Goal: Download file/media

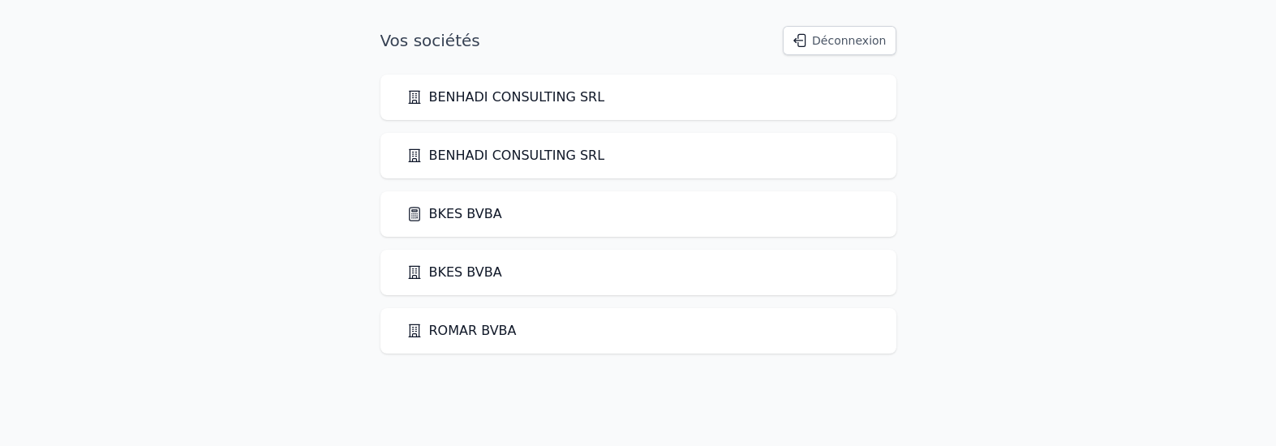
click at [452, 215] on link "BKES BVBA" at bounding box center [454, 213] width 96 height 19
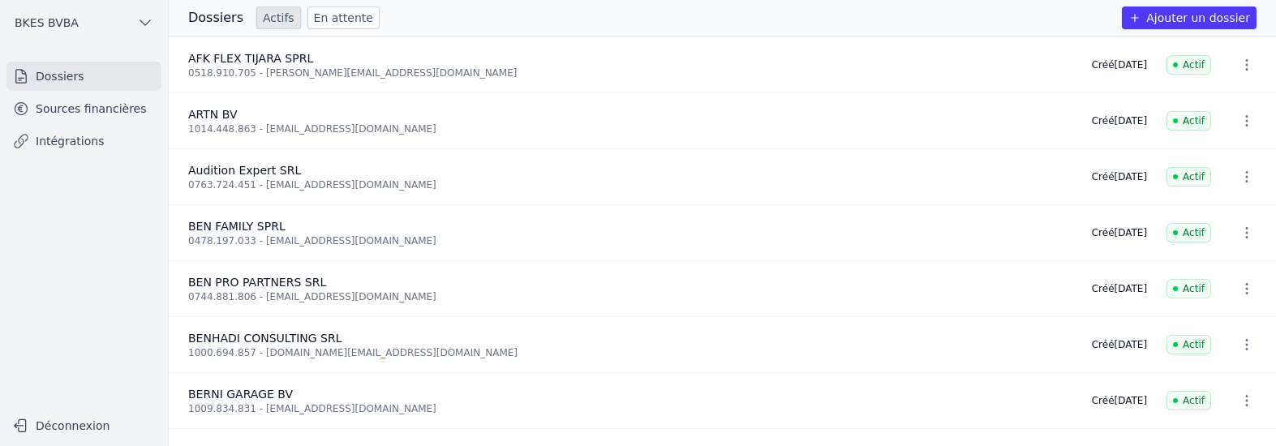
click at [112, 105] on link "Sources financières" at bounding box center [83, 108] width 155 height 29
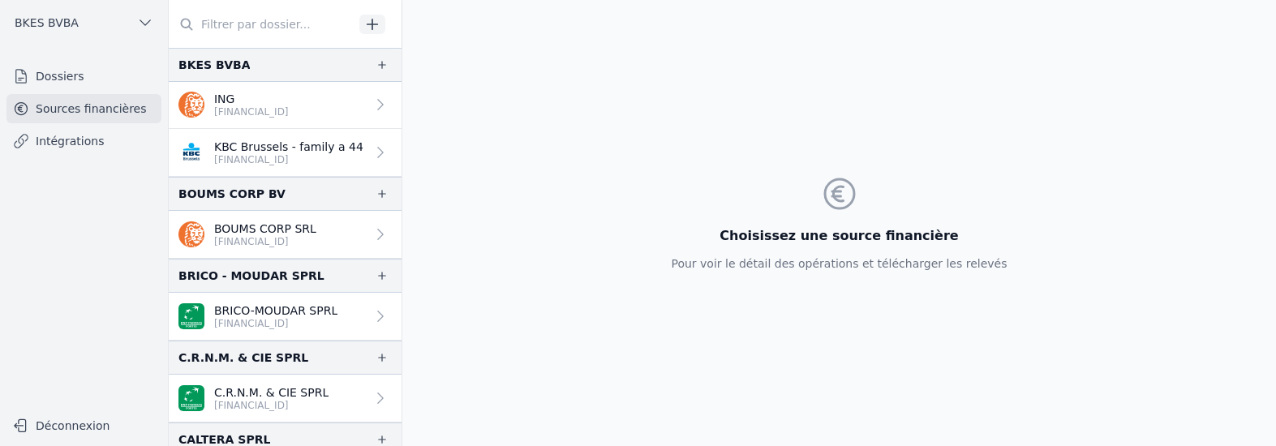
scroll to position [627, 0]
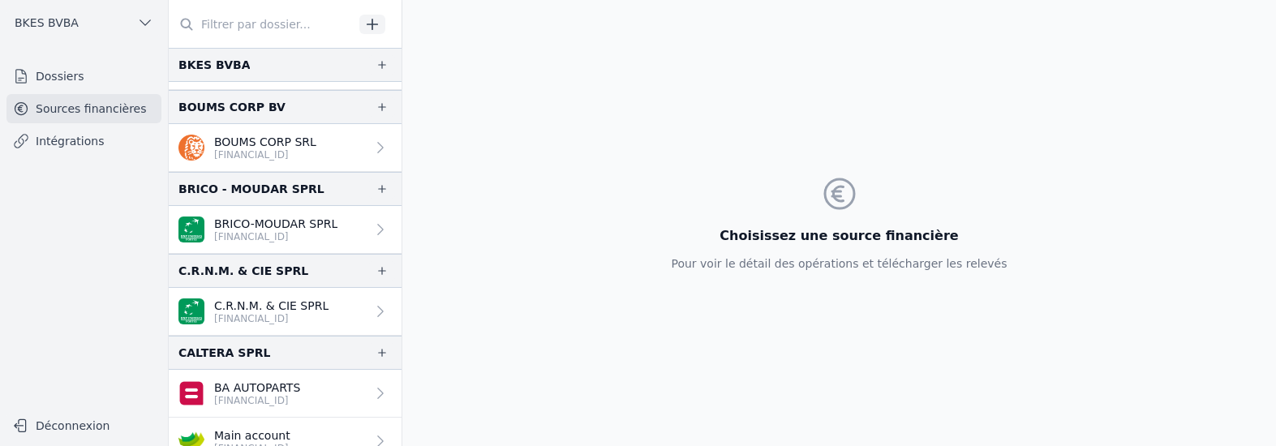
drag, startPoint x: 248, startPoint y: 304, endPoint x: 266, endPoint y: 303, distance: 17.9
click at [248, 304] on p "C.R.N.M. & CIE SPRL" at bounding box center [271, 306] width 114 height 16
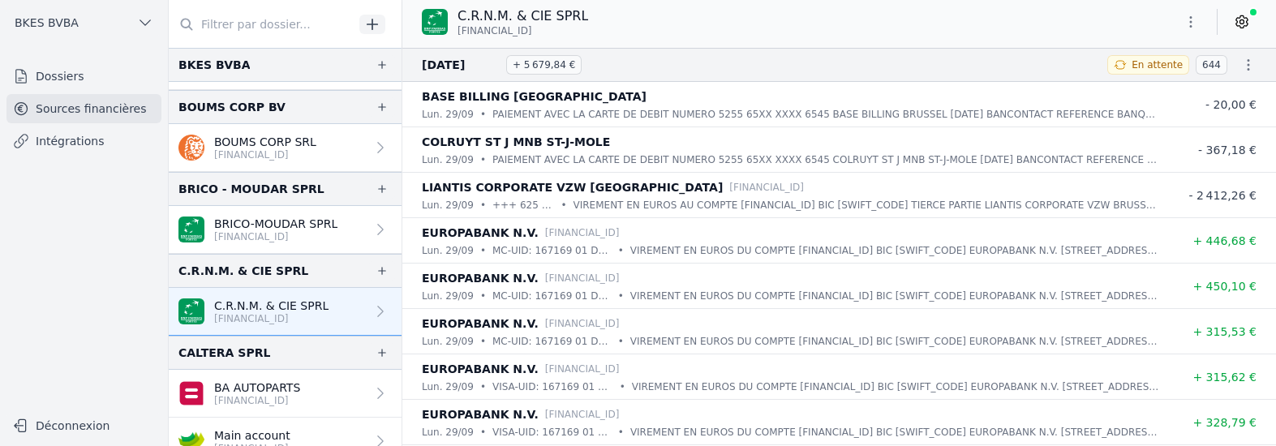
click at [1192, 20] on icon "button" at bounding box center [1191, 22] width 16 height 16
click at [1154, 85] on button "Exporter" at bounding box center [1152, 86] width 117 height 30
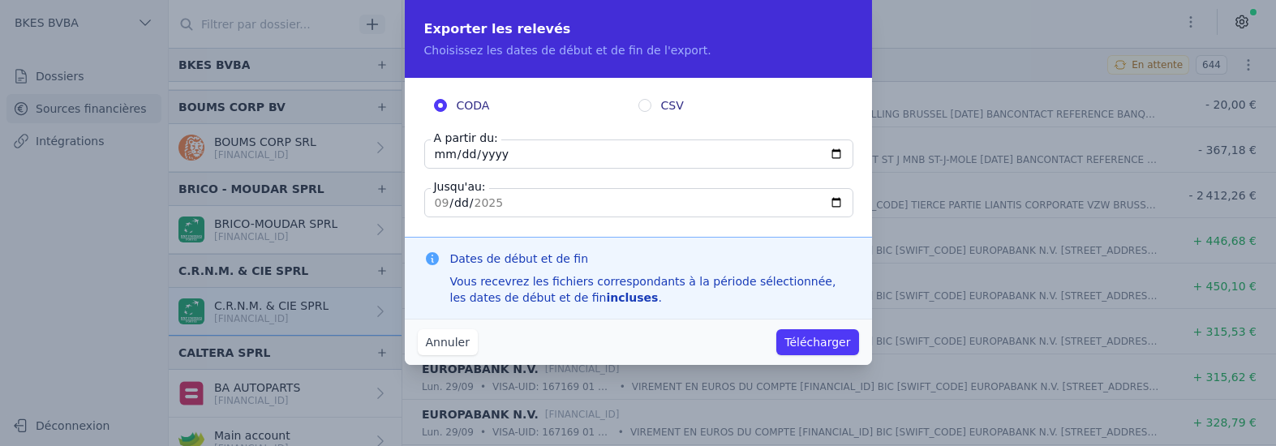
drag, startPoint x: 539, startPoint y: 149, endPoint x: 424, endPoint y: 154, distance: 114.5
click at [424, 154] on input "[DATE]" at bounding box center [638, 154] width 429 height 29
type input "[DATE]"
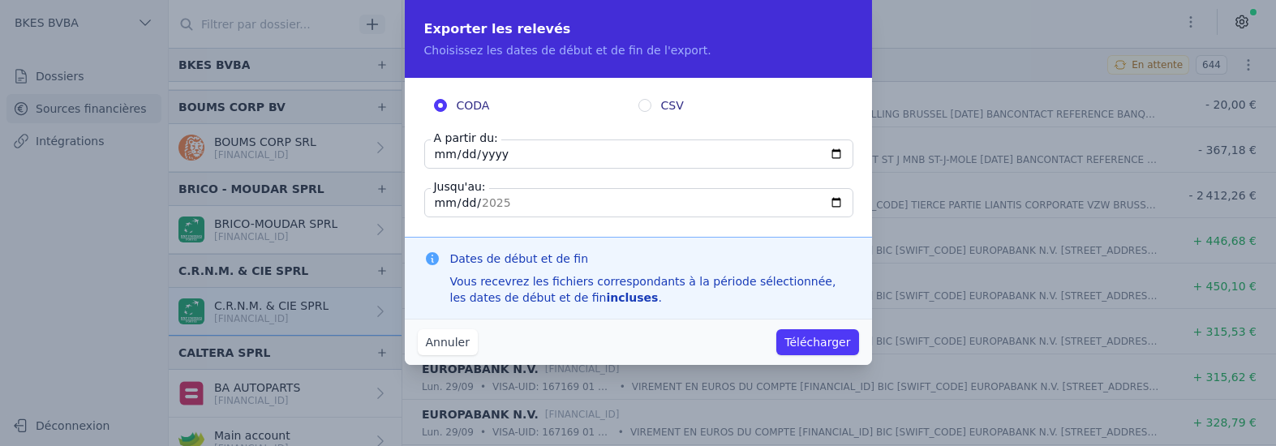
type input "[DATE]"
click at [827, 351] on button "Télécharger" at bounding box center [817, 342] width 82 height 26
